Goal: Book appointment/travel/reservation

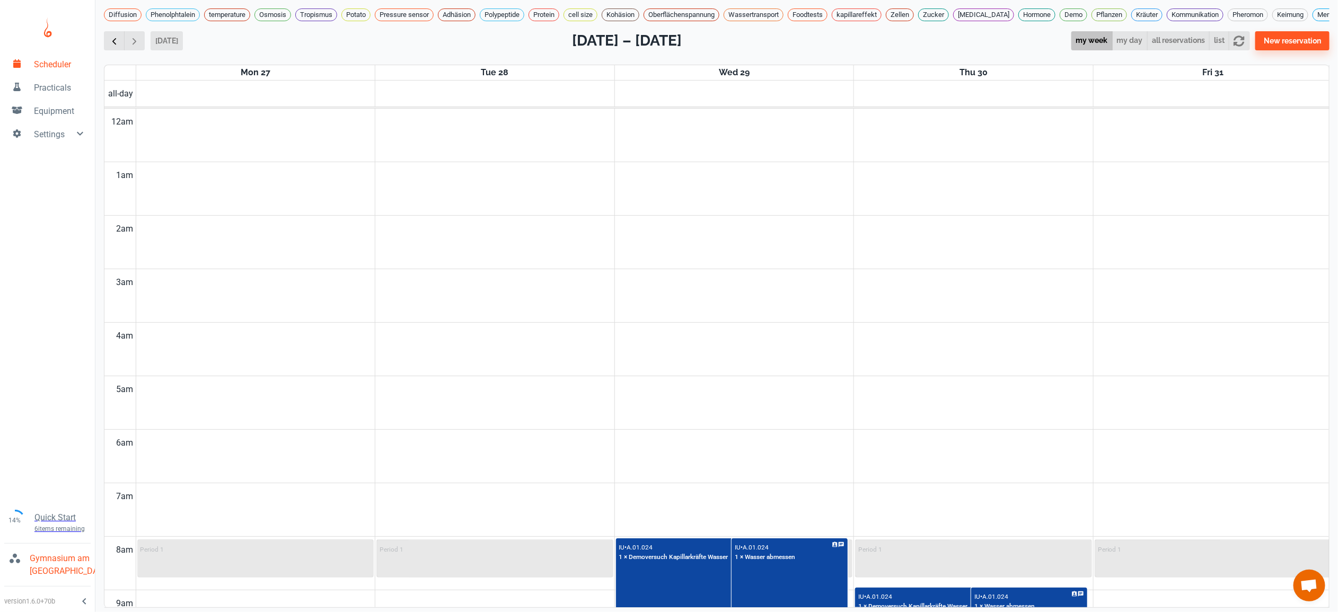
scroll to position [431, 0]
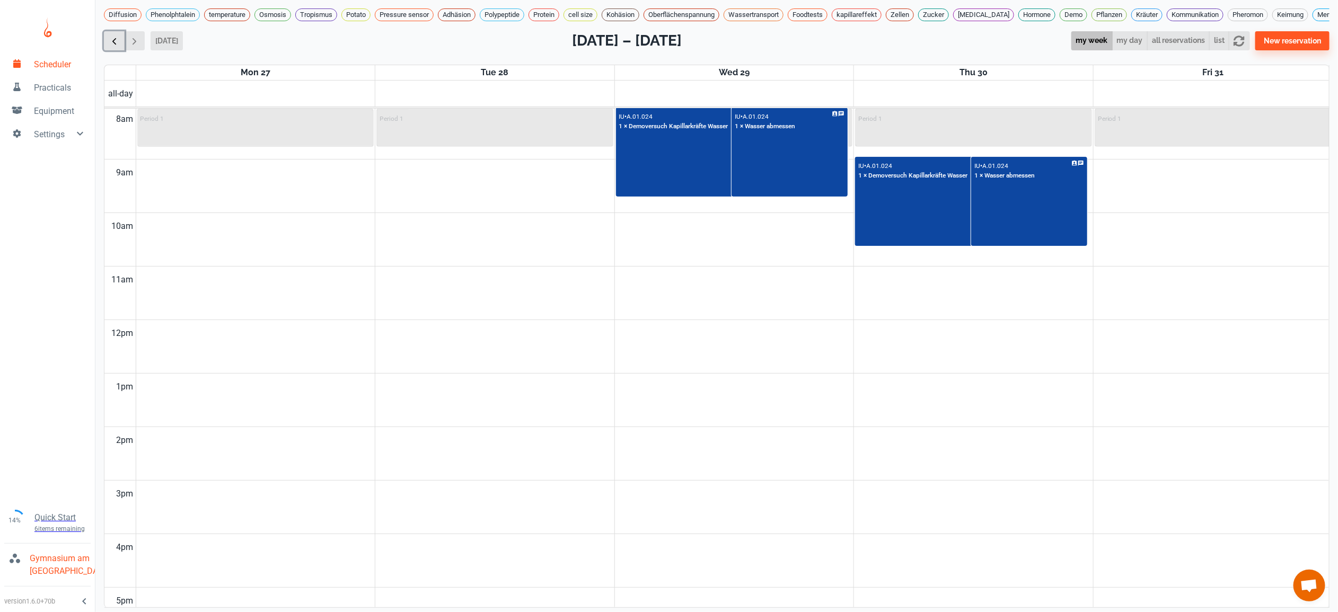
click at [122, 35] on button "button" at bounding box center [114, 41] width 21 height 20
click at [122, 34] on button "button" at bounding box center [114, 41] width 21 height 20
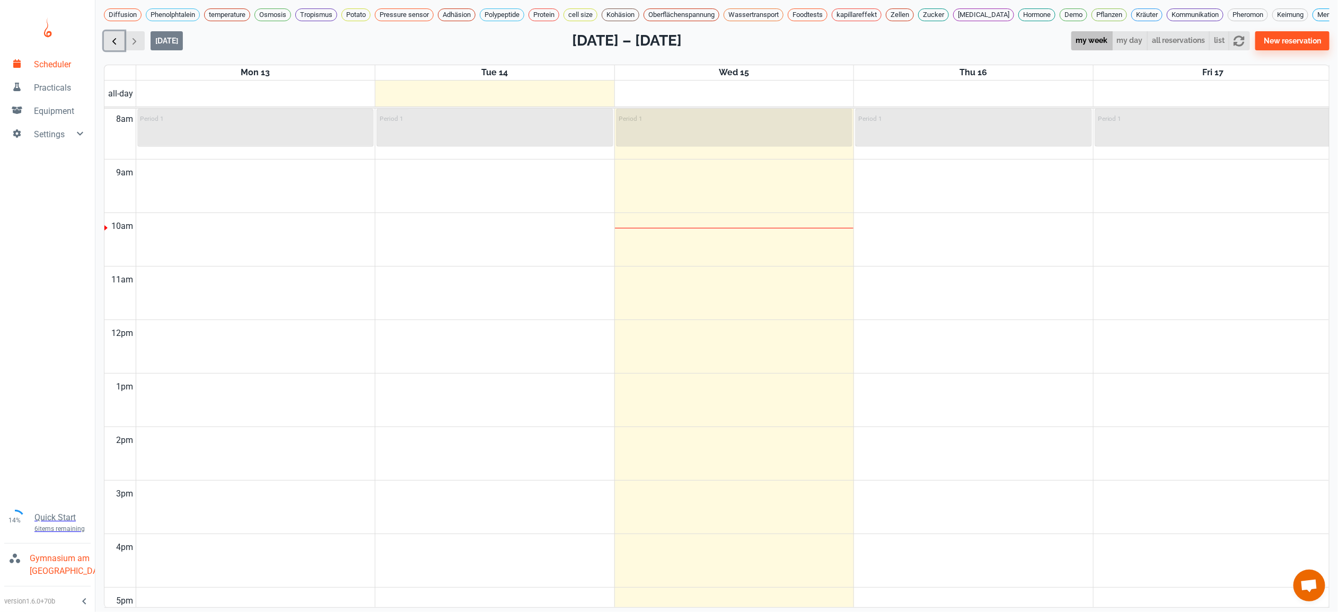
click at [122, 34] on button "button" at bounding box center [114, 41] width 21 height 20
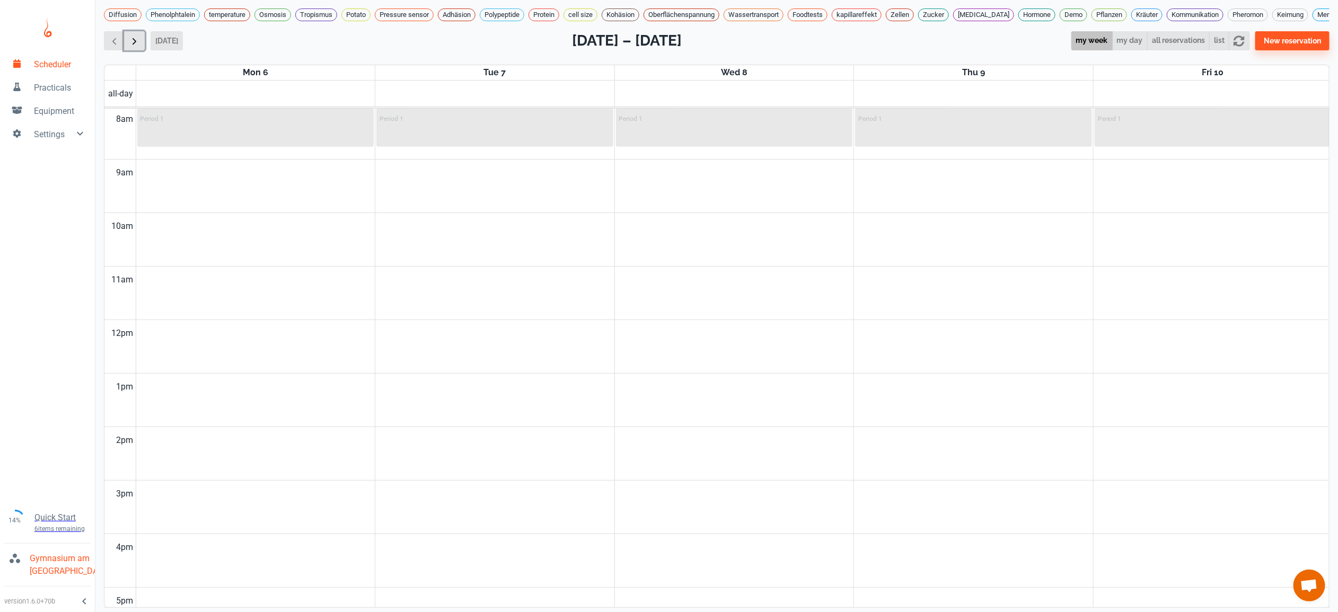
click at [131, 36] on span "button" at bounding box center [134, 41] width 11 height 11
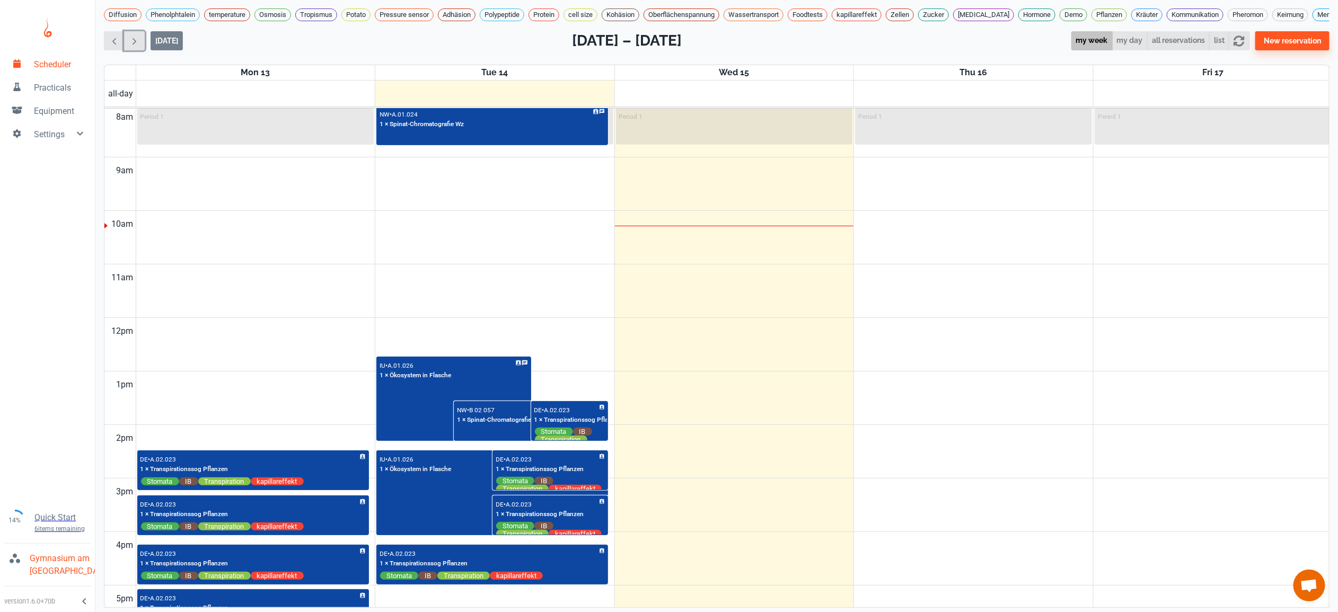
scroll to position [434, 0]
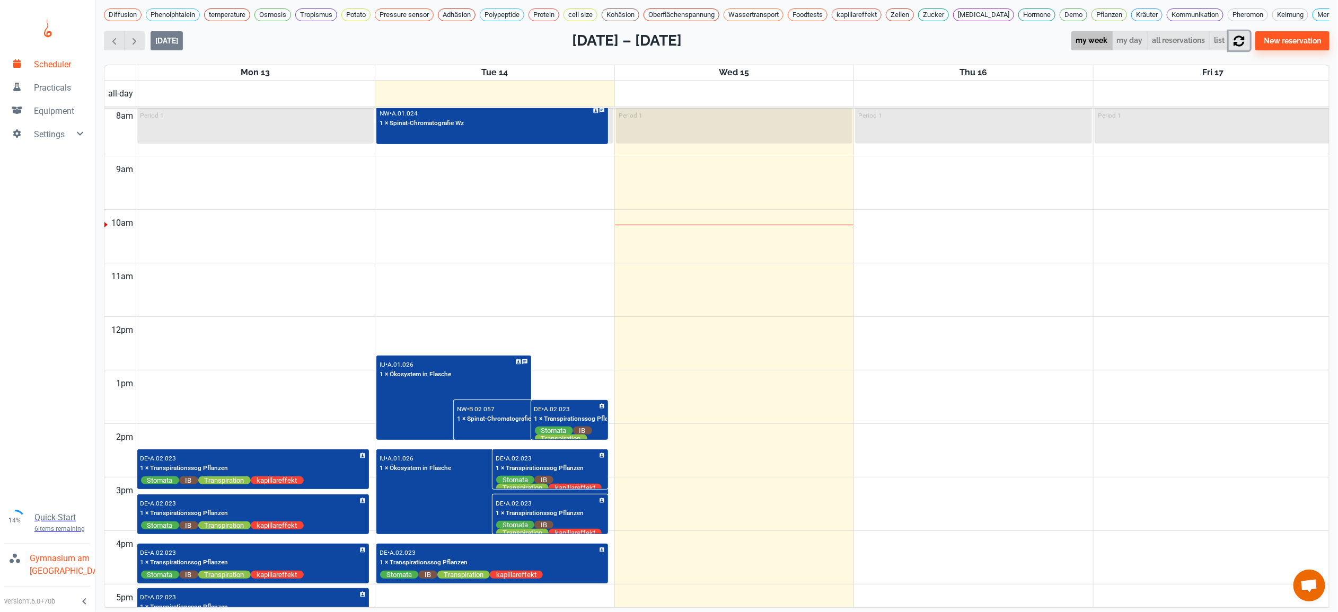
click at [1245, 36] on icon "button" at bounding box center [1239, 41] width 11 height 11
click at [133, 36] on span "button" at bounding box center [134, 41] width 11 height 11
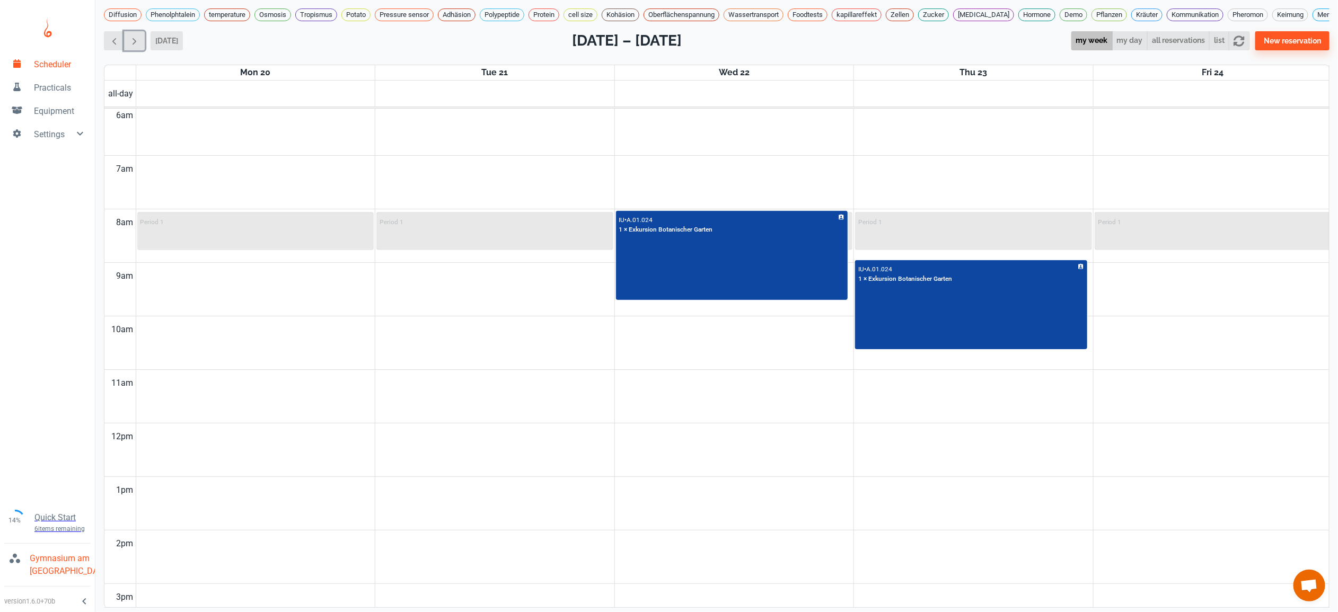
scroll to position [394, 0]
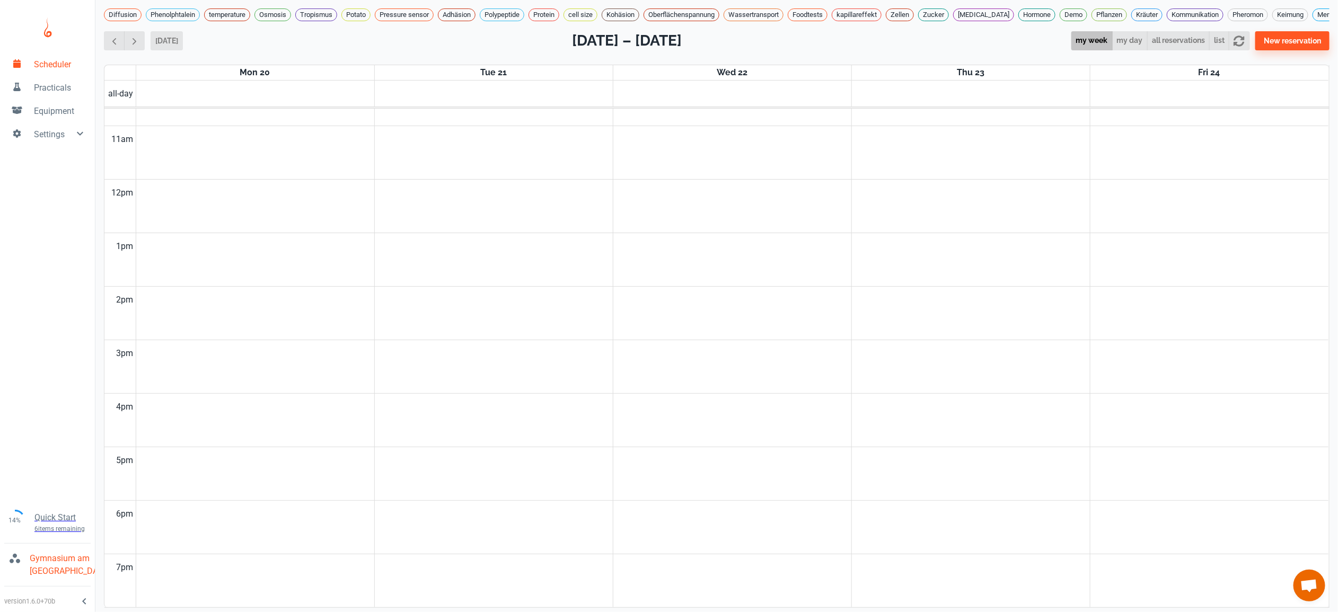
scroll to position [383, 0]
